Goal: Information Seeking & Learning: Learn about a topic

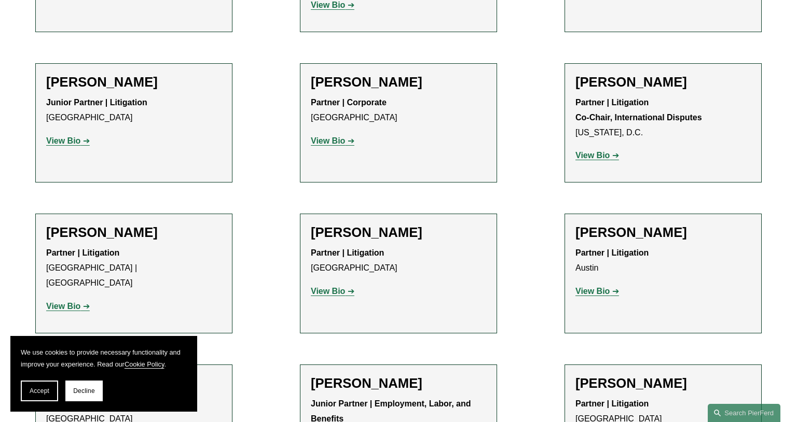
scroll to position [1770, 0]
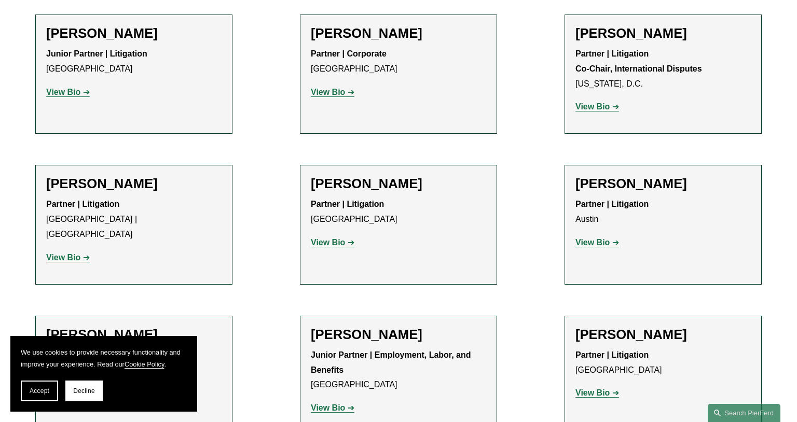
click at [55, 253] on strong "View Bio" at bounding box center [63, 257] width 34 height 9
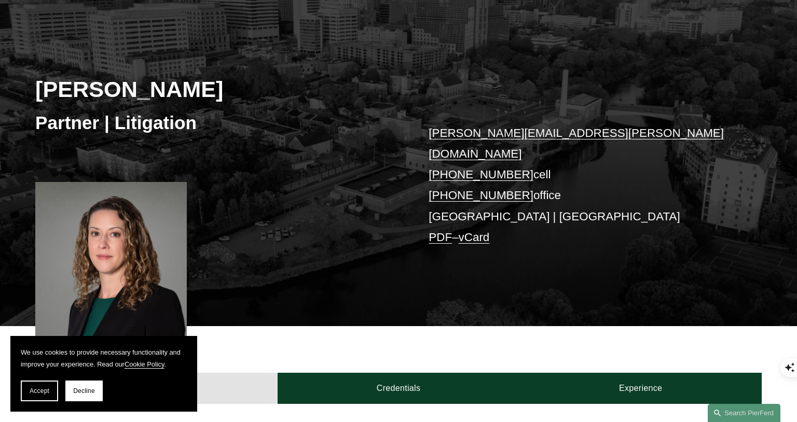
scroll to position [157, 0]
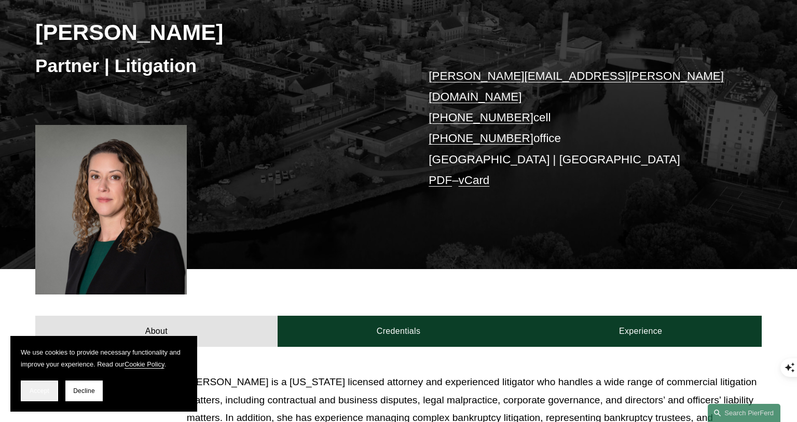
click at [41, 388] on span "Accept" at bounding box center [40, 391] width 20 height 7
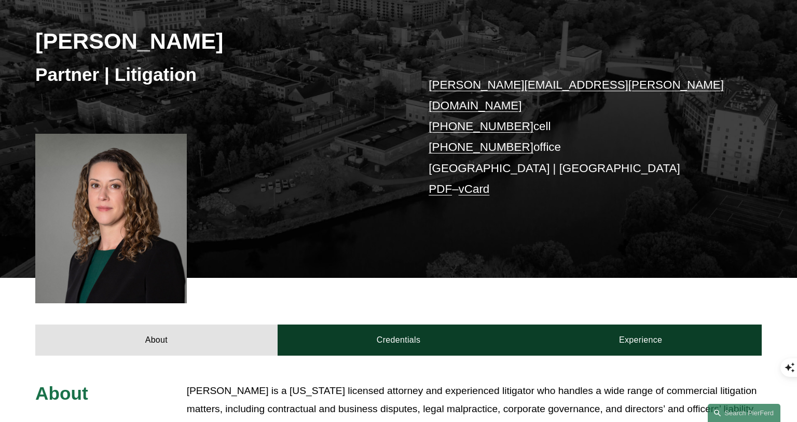
scroll to position [193, 0]
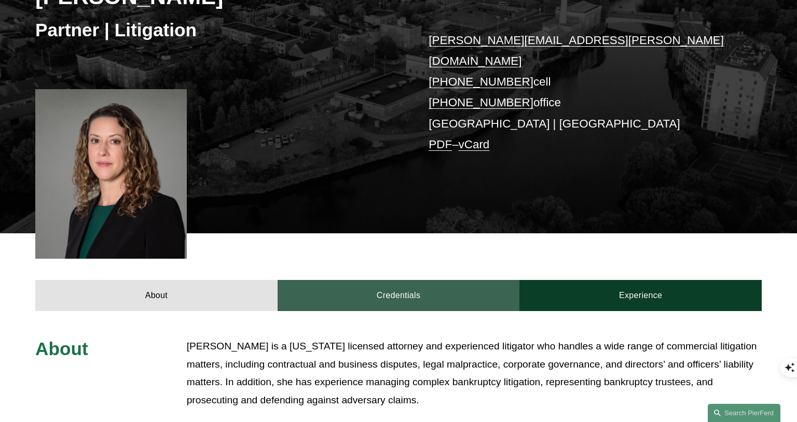
click at [430, 280] on link "Credentials" at bounding box center [399, 295] width 242 height 31
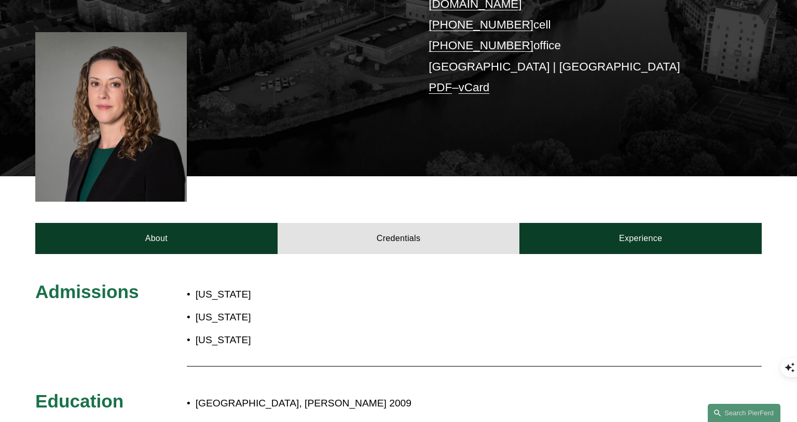
scroll to position [250, 0]
